Goal: Transaction & Acquisition: Purchase product/service

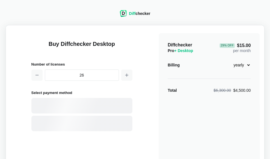
click at [125, 73] on icon "button" at bounding box center [127, 75] width 4 height 4
drag, startPoint x: 0, startPoint y: 0, endPoint x: 124, endPoint y: 73, distance: 144.3
click at [125, 73] on icon "button" at bounding box center [127, 75] width 4 height 4
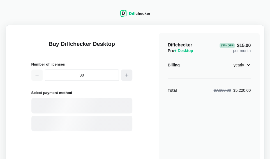
click at [125, 73] on icon "button" at bounding box center [127, 75] width 4 height 4
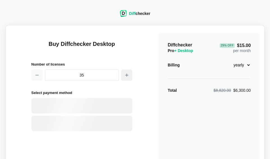
click at [125, 73] on icon "button" at bounding box center [127, 75] width 4 height 4
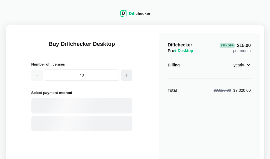
click at [125, 73] on icon "button" at bounding box center [127, 75] width 4 height 4
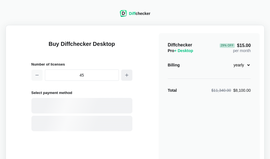
click at [125, 73] on icon "button" at bounding box center [127, 75] width 4 height 4
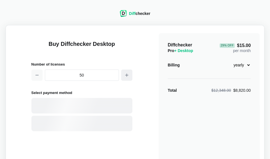
click at [125, 73] on icon "button" at bounding box center [127, 75] width 4 height 4
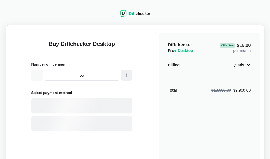
click at [125, 73] on icon "button" at bounding box center [127, 75] width 4 height 4
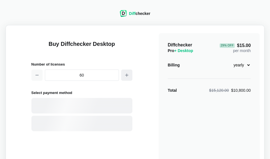
click at [125, 73] on icon "button" at bounding box center [127, 75] width 4 height 4
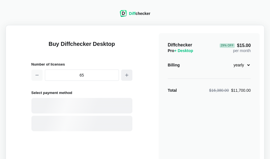
click at [125, 73] on icon "button" at bounding box center [127, 75] width 4 height 4
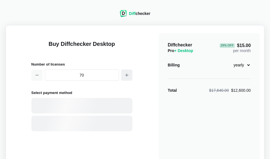
click at [125, 73] on icon "button" at bounding box center [127, 75] width 4 height 4
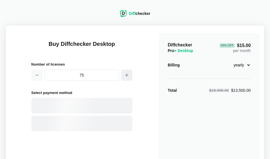
click at [125, 73] on icon "button" at bounding box center [127, 75] width 4 height 4
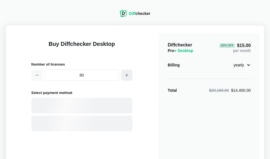
click at [125, 73] on icon "button" at bounding box center [127, 75] width 4 height 4
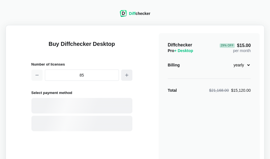
click at [125, 73] on icon "button" at bounding box center [127, 75] width 4 height 4
drag, startPoint x: 124, startPoint y: 73, endPoint x: 128, endPoint y: 73, distance: 3.7
click at [128, 73] on icon "button" at bounding box center [127, 75] width 4 height 4
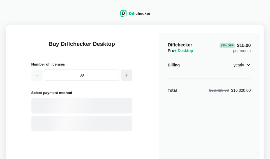
click at [128, 73] on icon "button" at bounding box center [127, 75] width 4 height 4
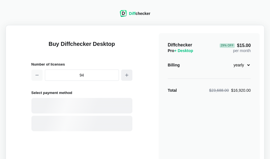
click at [128, 73] on icon "button" at bounding box center [127, 75] width 4 height 4
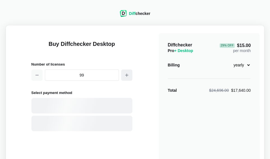
click at [128, 73] on icon "button" at bounding box center [127, 75] width 4 height 4
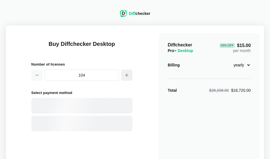
click at [128, 73] on icon "button" at bounding box center [127, 75] width 4 height 4
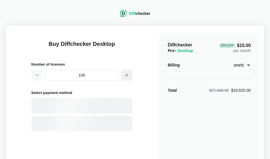
click at [128, 73] on icon "button" at bounding box center [127, 75] width 4 height 4
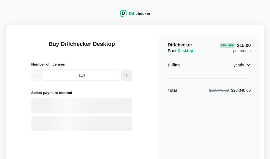
click at [128, 73] on icon "button" at bounding box center [127, 75] width 4 height 4
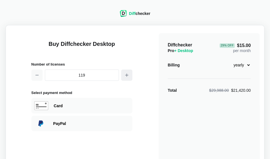
click at [128, 73] on icon "button" at bounding box center [127, 75] width 4 height 4
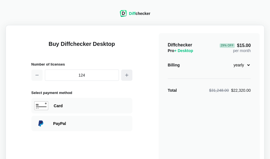
click at [128, 73] on icon "button" at bounding box center [127, 75] width 4 height 4
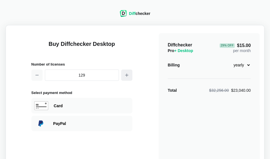
click at [128, 73] on icon "button" at bounding box center [127, 75] width 4 height 4
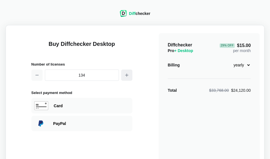
click at [128, 73] on icon "button" at bounding box center [127, 75] width 4 height 4
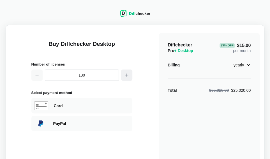
click at [128, 73] on icon "button" at bounding box center [127, 75] width 4 height 4
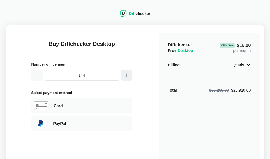
click at [128, 73] on icon "button" at bounding box center [127, 75] width 4 height 4
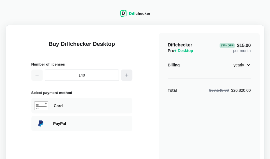
click at [128, 73] on icon "button" at bounding box center [127, 75] width 4 height 4
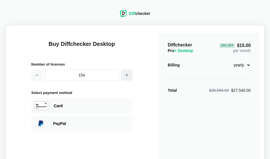
click at [128, 73] on icon "button" at bounding box center [127, 75] width 4 height 4
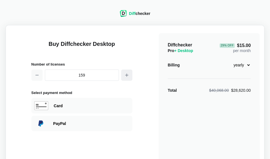
click at [128, 73] on icon "button" at bounding box center [127, 75] width 4 height 4
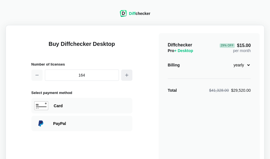
click at [128, 73] on icon "button" at bounding box center [127, 75] width 4 height 4
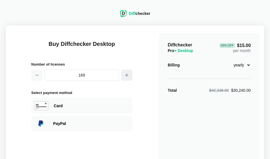
click at [128, 73] on icon "button" at bounding box center [127, 75] width 4 height 4
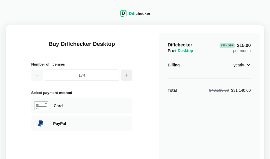
click at [128, 73] on icon "button" at bounding box center [127, 75] width 4 height 4
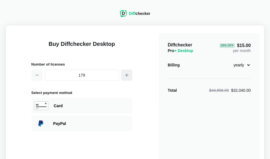
click at [128, 73] on icon "button" at bounding box center [127, 75] width 4 height 4
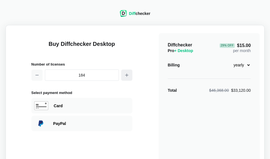
click at [128, 73] on icon "button" at bounding box center [127, 75] width 4 height 4
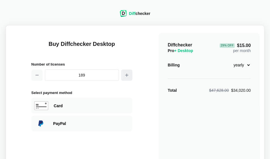
click at [128, 73] on icon "button" at bounding box center [127, 75] width 4 height 4
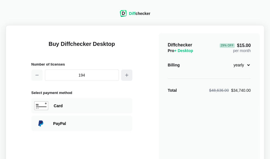
click at [128, 73] on icon "button" at bounding box center [127, 75] width 4 height 4
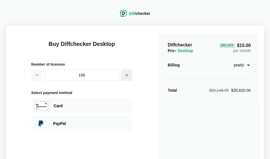
click at [128, 73] on icon "button" at bounding box center [127, 75] width 4 height 4
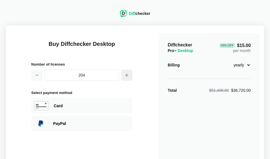
click at [128, 73] on icon "button" at bounding box center [127, 75] width 4 height 4
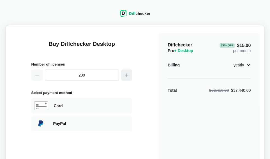
click at [128, 73] on icon "button" at bounding box center [127, 75] width 4 height 4
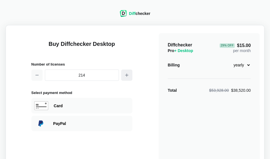
click at [128, 73] on icon "button" at bounding box center [127, 75] width 4 height 4
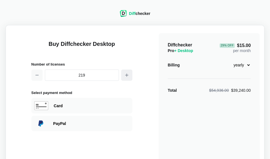
click at [128, 73] on icon "button" at bounding box center [127, 75] width 4 height 4
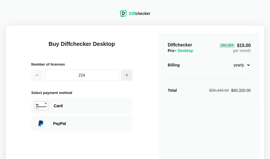
click at [128, 73] on icon "button" at bounding box center [127, 75] width 4 height 4
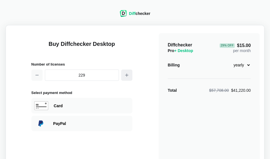
click at [128, 73] on icon "button" at bounding box center [127, 75] width 4 height 4
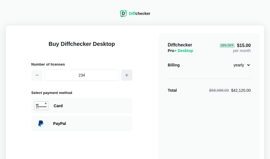
click at [128, 73] on icon "button" at bounding box center [127, 75] width 4 height 4
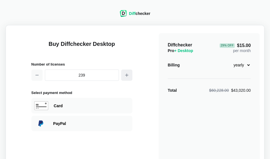
click at [128, 73] on icon "button" at bounding box center [127, 75] width 4 height 4
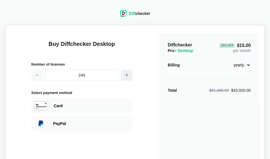
click at [128, 73] on icon "button" at bounding box center [127, 75] width 4 height 4
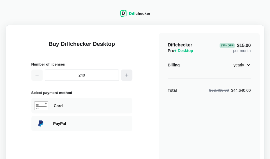
click at [128, 73] on icon "button" at bounding box center [127, 75] width 4 height 4
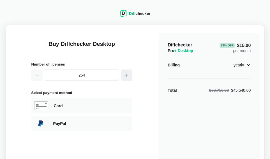
click at [128, 73] on icon "button" at bounding box center [127, 75] width 4 height 4
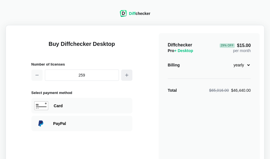
click at [128, 73] on icon "button" at bounding box center [127, 75] width 4 height 4
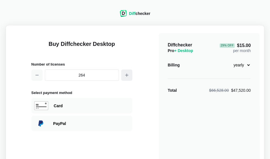
click at [128, 73] on icon "button" at bounding box center [127, 75] width 4 height 4
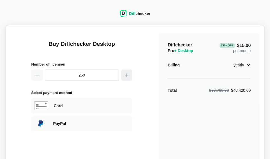
click at [128, 73] on icon "button" at bounding box center [127, 75] width 4 height 4
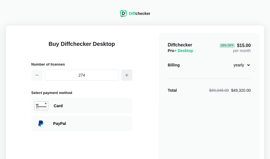
click at [128, 73] on icon "button" at bounding box center [127, 75] width 4 height 4
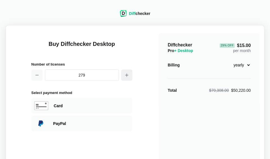
click at [128, 73] on icon "button" at bounding box center [127, 75] width 4 height 4
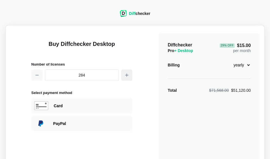
click at [128, 73] on icon "button" at bounding box center [127, 75] width 4 height 4
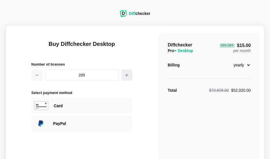
click at [128, 73] on icon "button" at bounding box center [127, 75] width 4 height 4
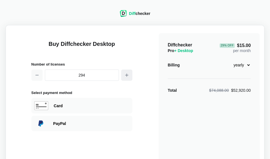
click at [128, 73] on icon "button" at bounding box center [127, 75] width 4 height 4
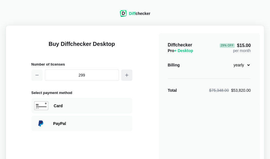
click at [128, 73] on icon "button" at bounding box center [127, 75] width 4 height 4
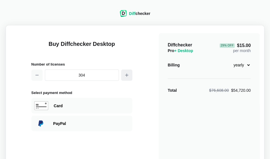
click at [128, 73] on icon "button" at bounding box center [127, 75] width 4 height 4
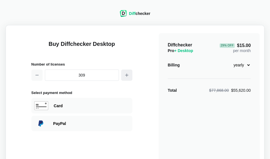
click at [128, 73] on icon "button" at bounding box center [127, 75] width 4 height 4
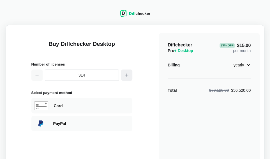
click at [128, 73] on icon "button" at bounding box center [127, 75] width 4 height 4
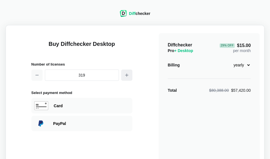
click at [128, 73] on icon "button" at bounding box center [127, 75] width 4 height 4
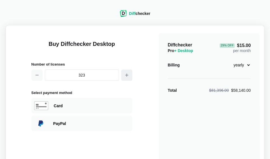
type input "324"
